Goal: Information Seeking & Learning: Check status

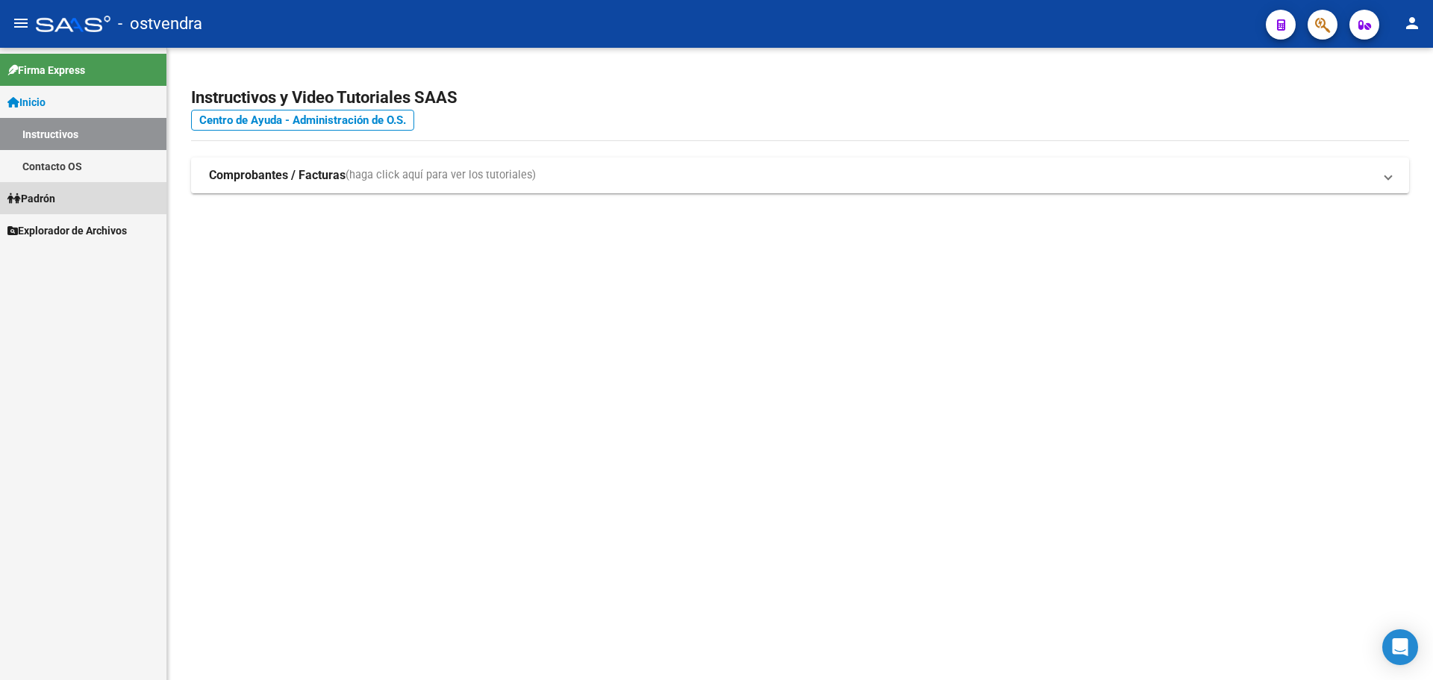
click at [32, 206] on span "Padrón" at bounding box center [31, 198] width 48 height 16
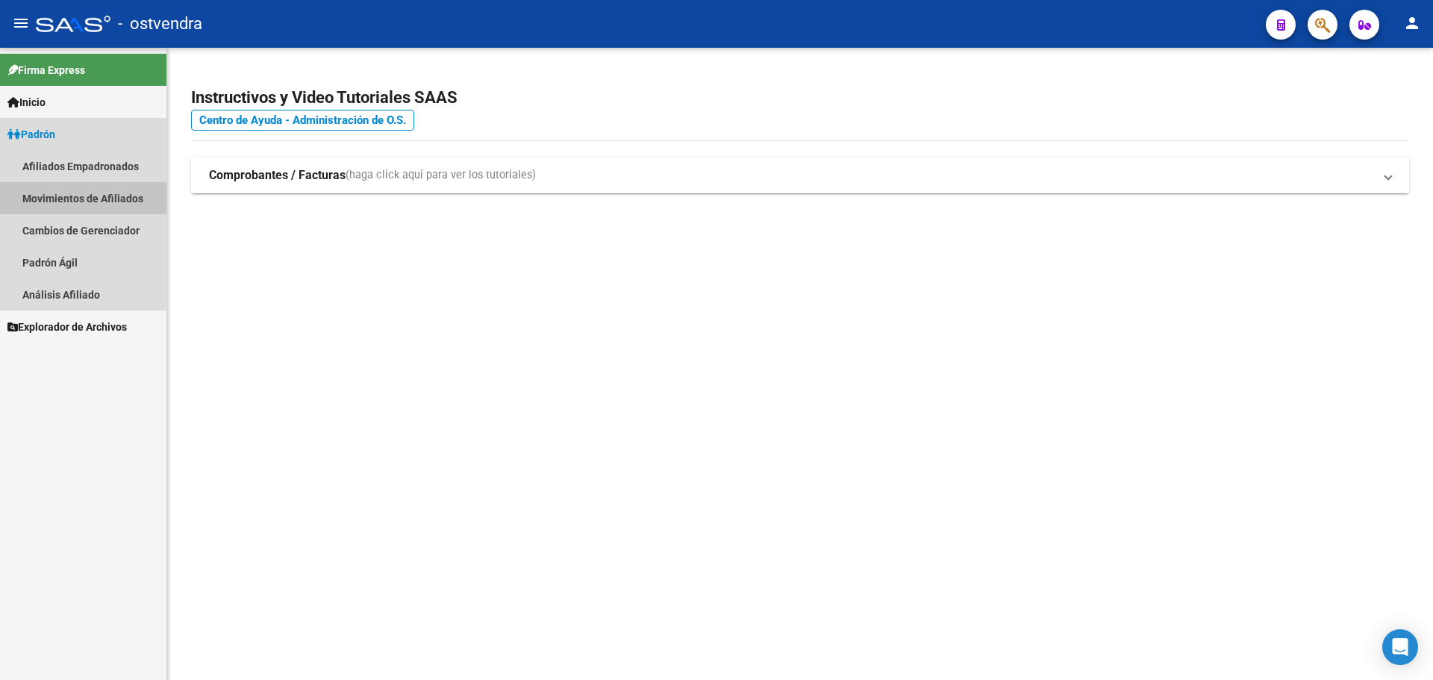
click at [49, 230] on mat-nav-list "Afiliados Empadronados Movimientos de Afiliados Cambios de Gerenciador Padrón Á…" at bounding box center [83, 230] width 166 height 161
click at [66, 169] on link "Afiliados Empadronados" at bounding box center [83, 166] width 166 height 32
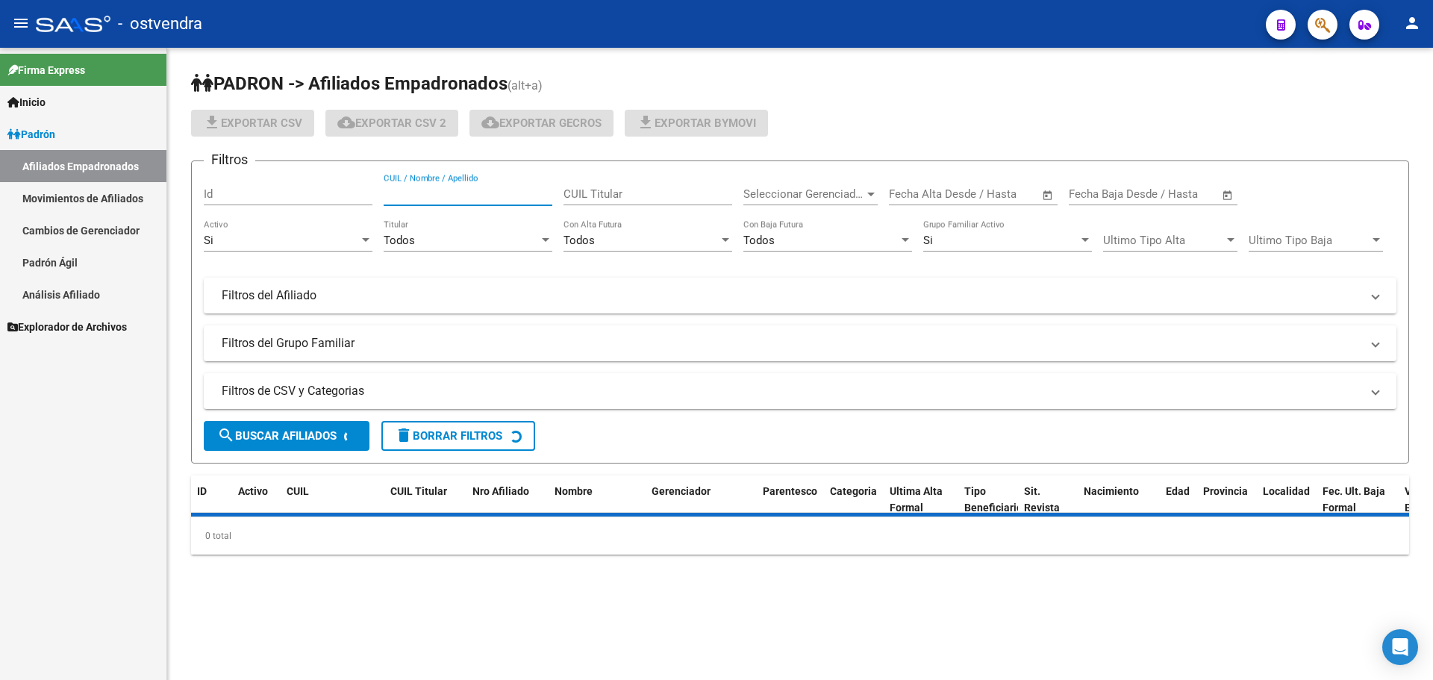
click at [514, 197] on input "CUIL / Nombre / Apellido" at bounding box center [468, 193] width 169 height 13
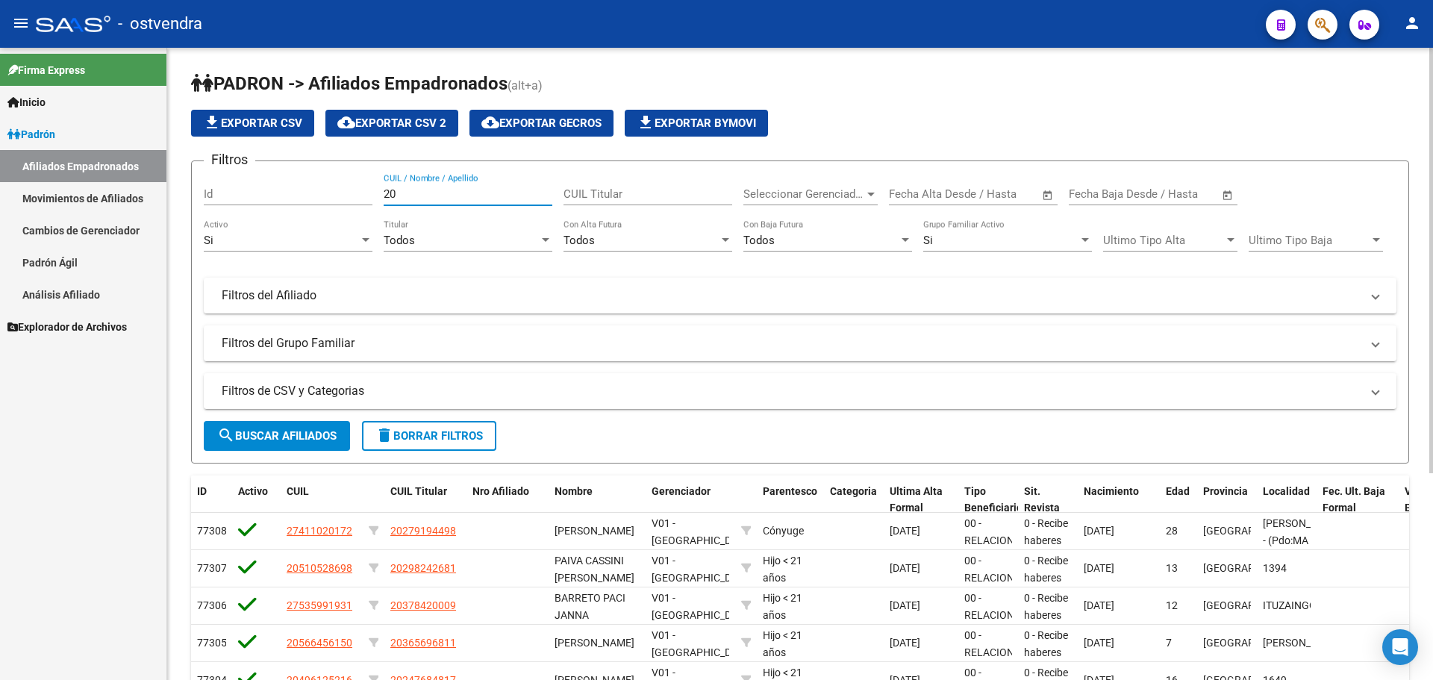
paste input "95379291"
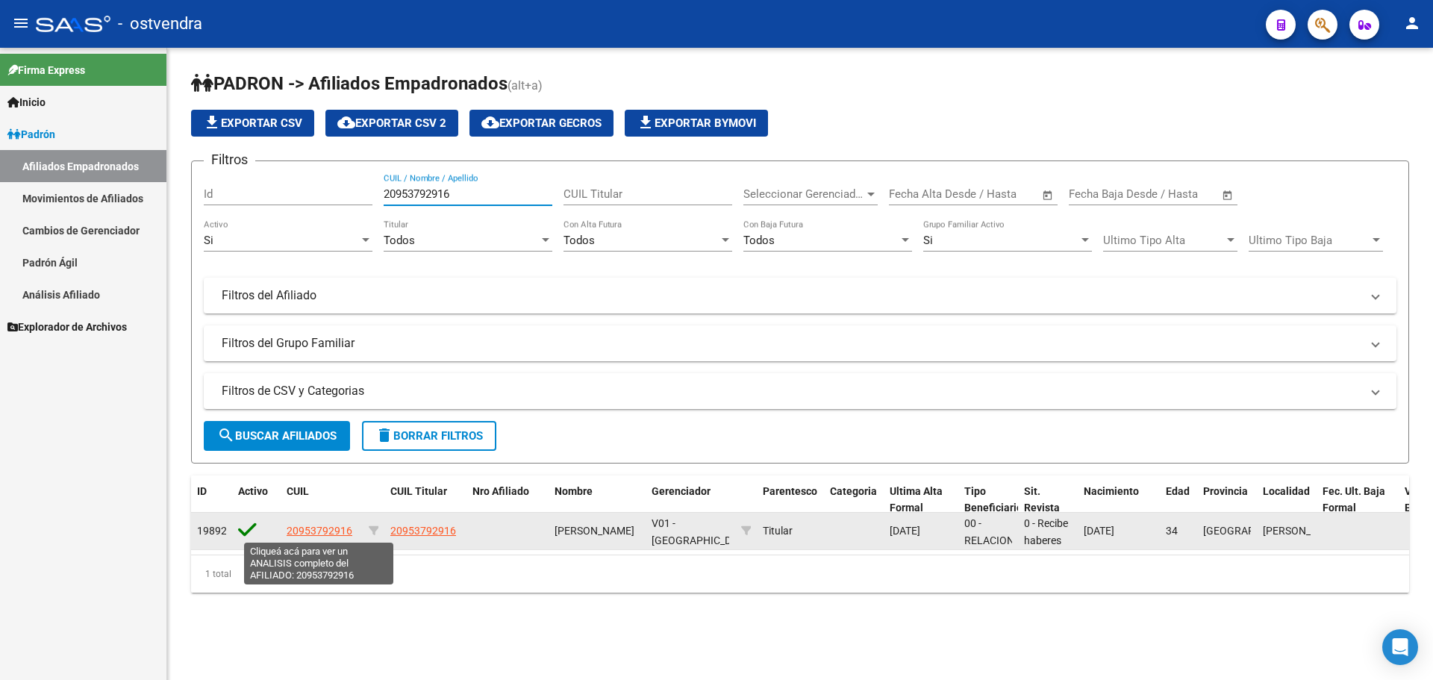
type input "20953792916"
click at [343, 530] on span "20953792916" at bounding box center [320, 531] width 66 height 12
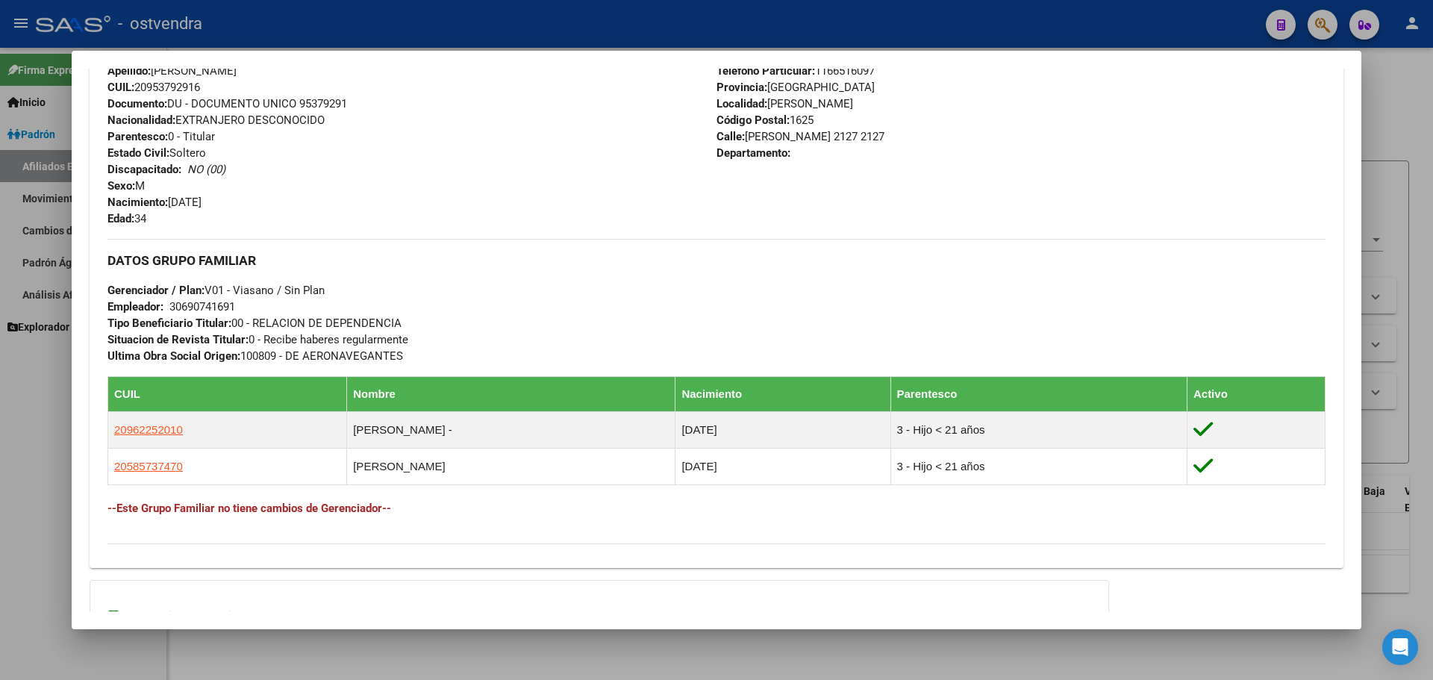
scroll to position [672, 0]
